Goal: Information Seeking & Learning: Learn about a topic

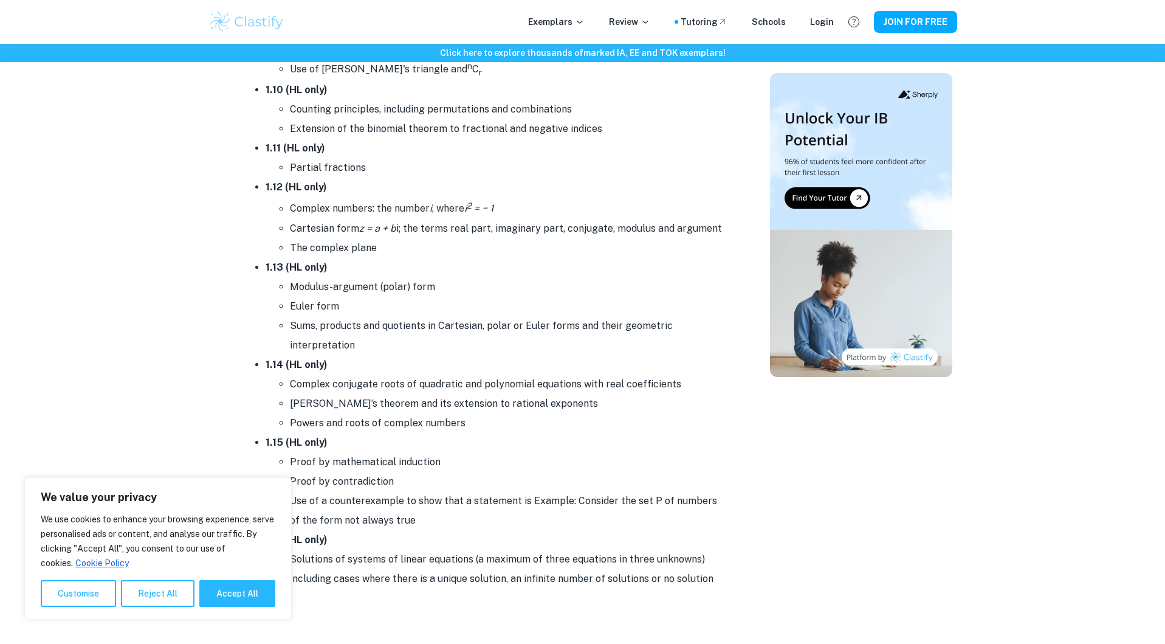
scroll to position [1216, 0]
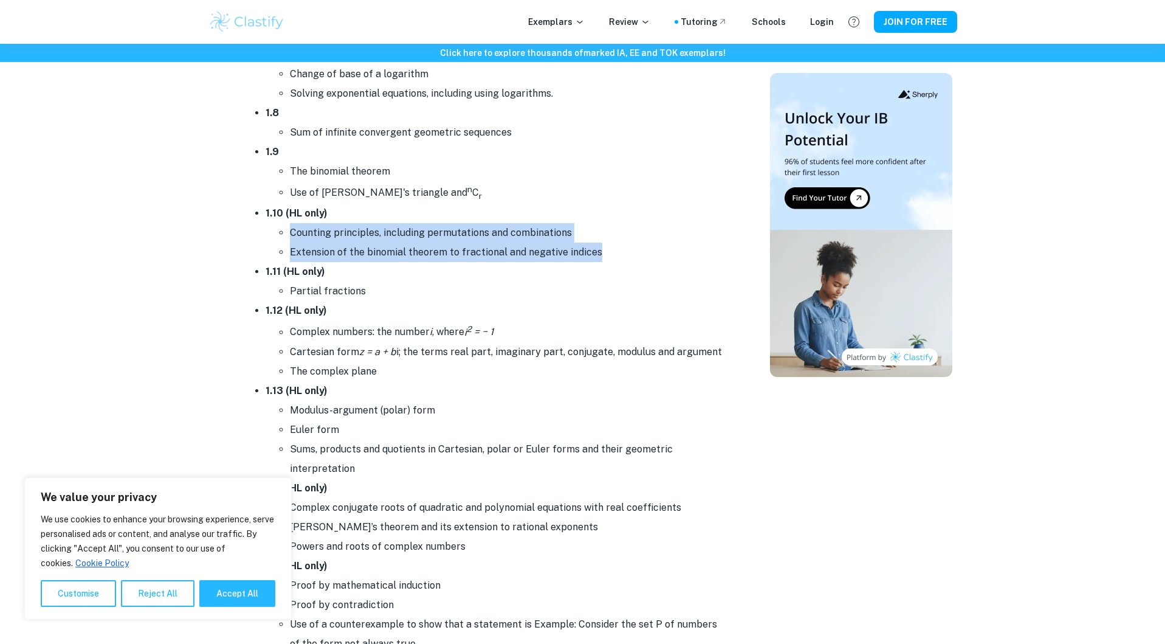
drag, startPoint x: 292, startPoint y: 233, endPoint x: 644, endPoint y: 277, distance: 355.2
click at [644, 277] on ul "1.1 Operations with numbers in the form a × 10 k where 1 ≤ a < 10 and k is an i…" at bounding box center [484, 122] width 486 height 1178
click at [644, 277] on li "1.11 (HL only) Partial fractions" at bounding box center [497, 281] width 462 height 39
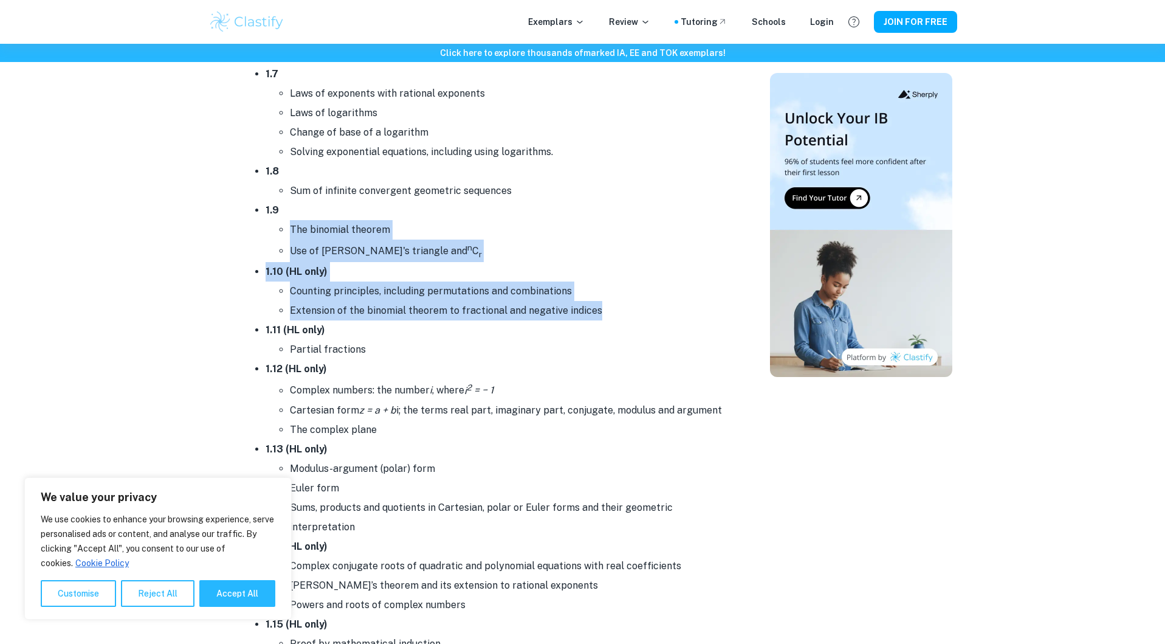
scroll to position [1155, 0]
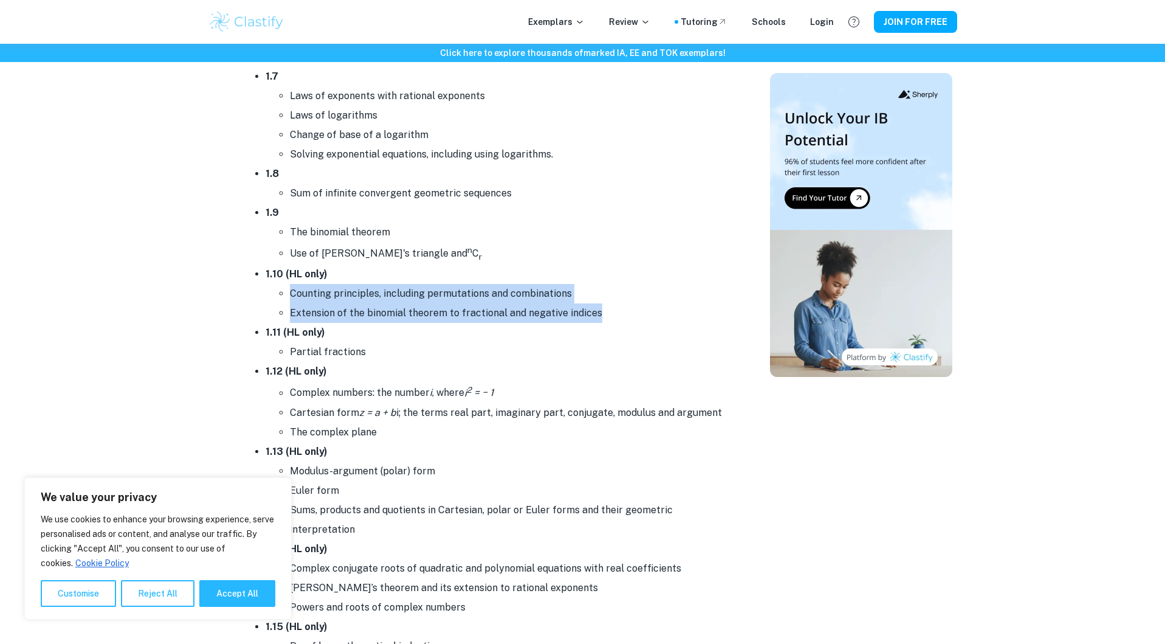
drag, startPoint x: 674, startPoint y: 274, endPoint x: 286, endPoint y: 301, distance: 388.8
click at [286, 301] on ul "1.1 Operations with numbers in the form a × 10 k where 1 ≤ a < 10 and k is an i…" at bounding box center [484, 183] width 486 height 1178
click at [277, 298] on ul "Counting principles, including permutations and combinations Extension of the b…" at bounding box center [497, 303] width 462 height 39
click at [261, 288] on ul "1.1 Operations with numbers in the form a × 10 k where 1 ≤ a < 10 and k is an i…" at bounding box center [484, 183] width 486 height 1178
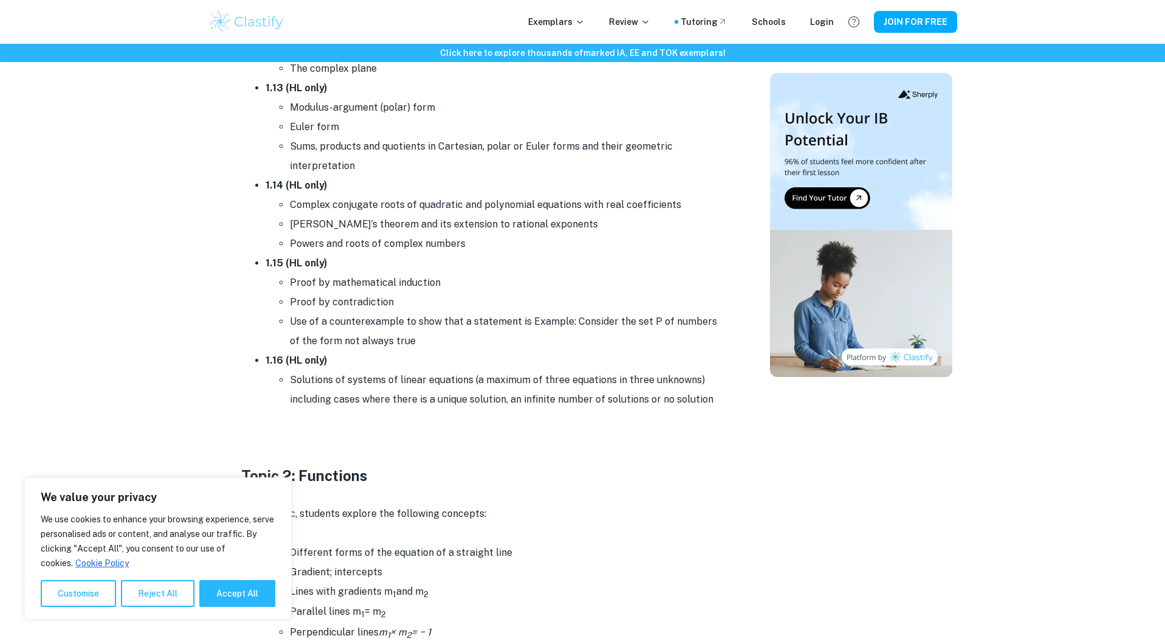
scroll to position [1520, 0]
drag, startPoint x: 329, startPoint y: 280, endPoint x: 468, endPoint y: 286, distance: 139.3
click at [468, 286] on li "Proof by mathematical induction" at bounding box center [509, 281] width 438 height 19
click at [442, 292] on li "Proof by contradiction" at bounding box center [509, 300] width 438 height 19
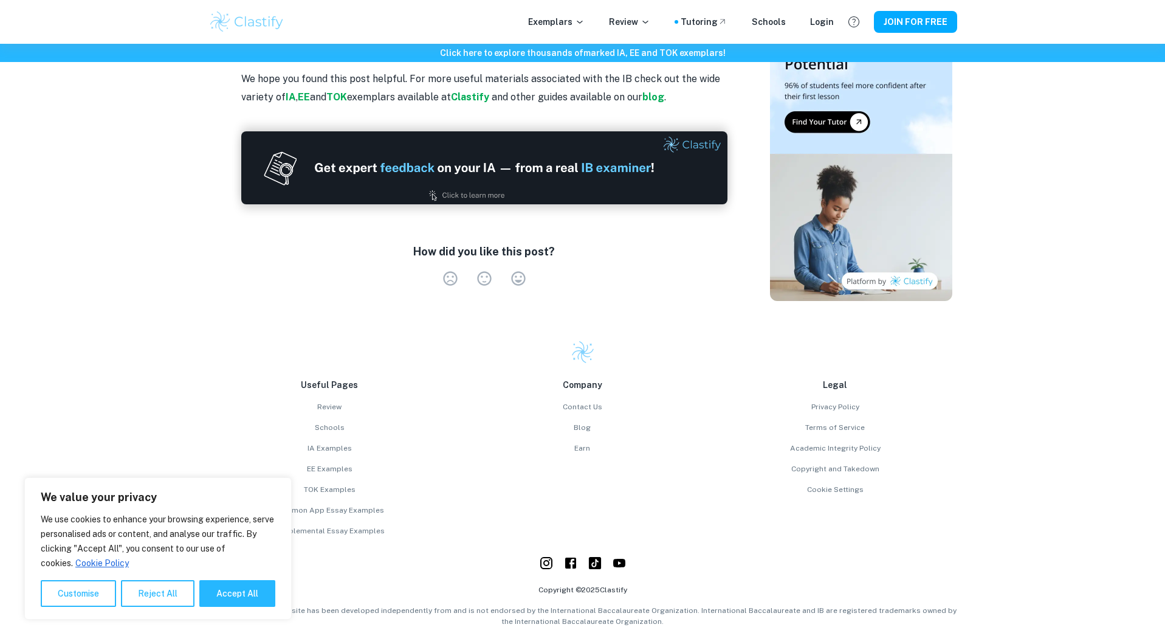
scroll to position [7841, 0]
